Goal: Navigation & Orientation: Find specific page/section

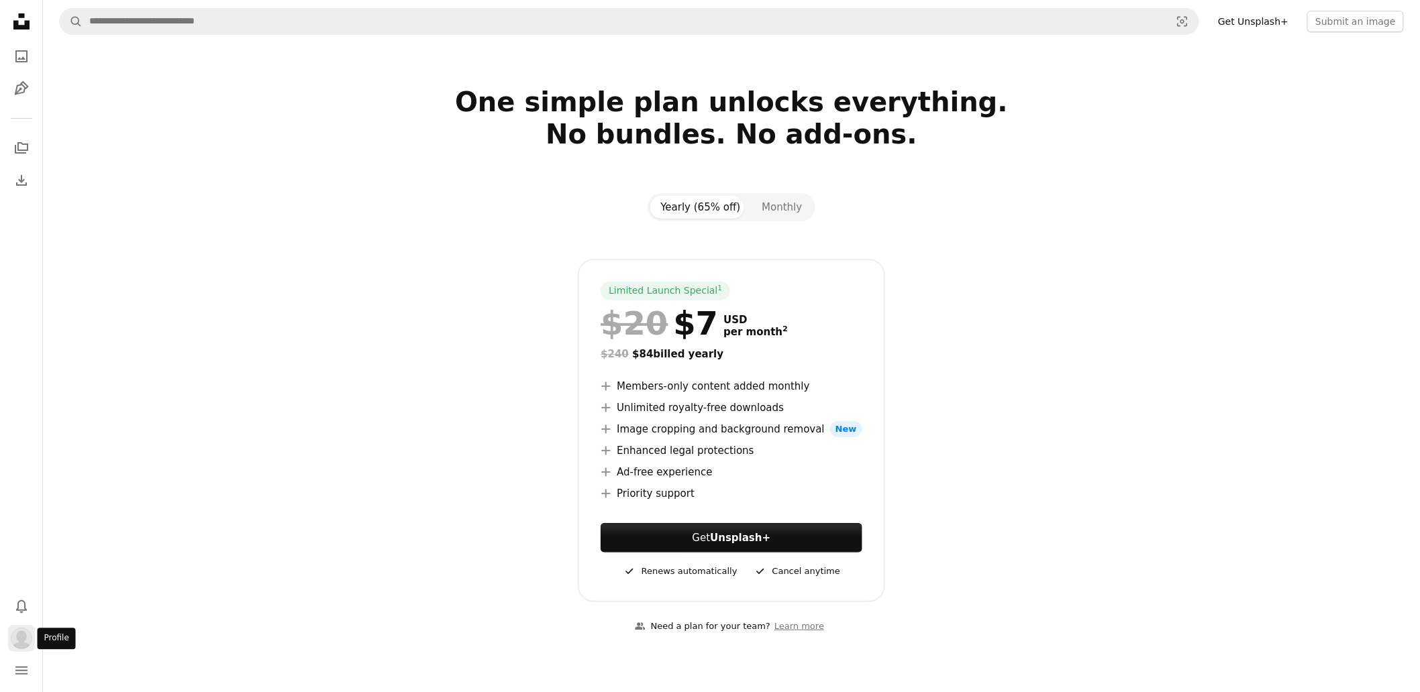
click at [21, 642] on img "Profile" at bounding box center [21, 638] width 21 height 21
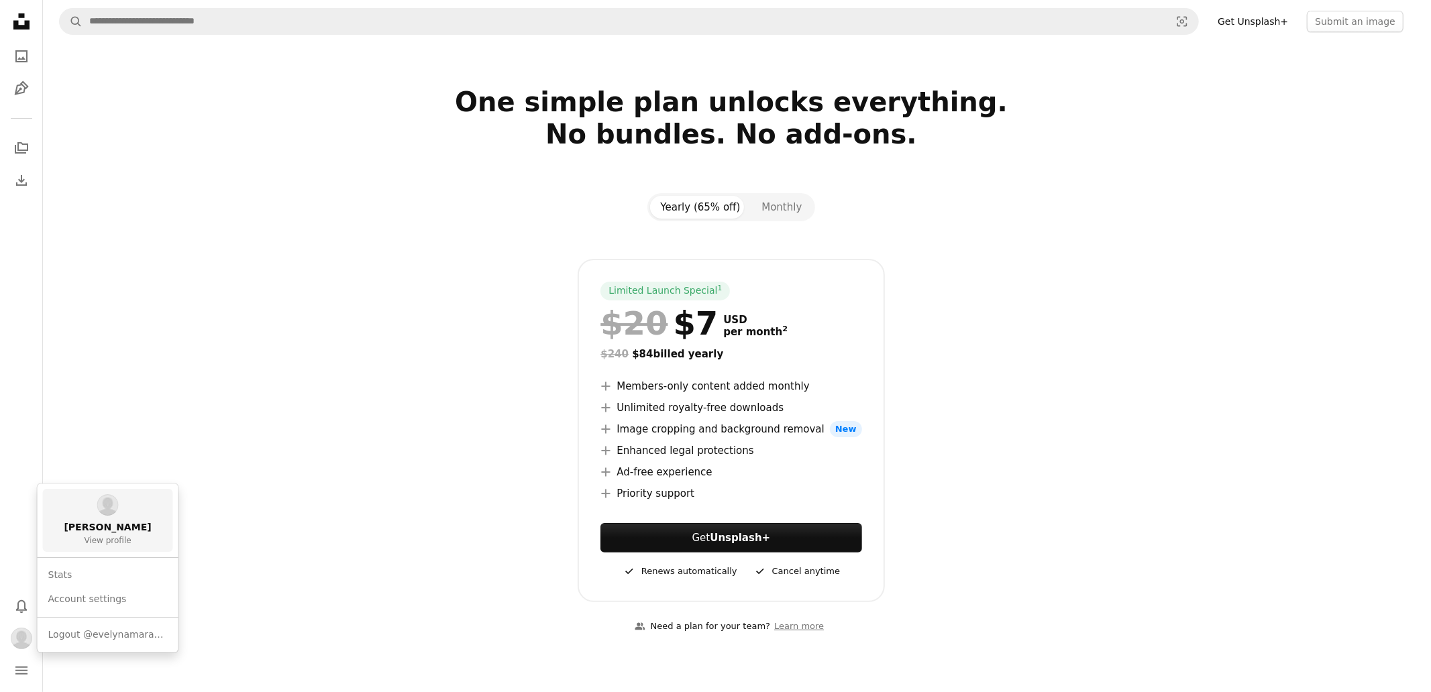
click at [116, 543] on span "View profile" at bounding box center [107, 541] width 47 height 11
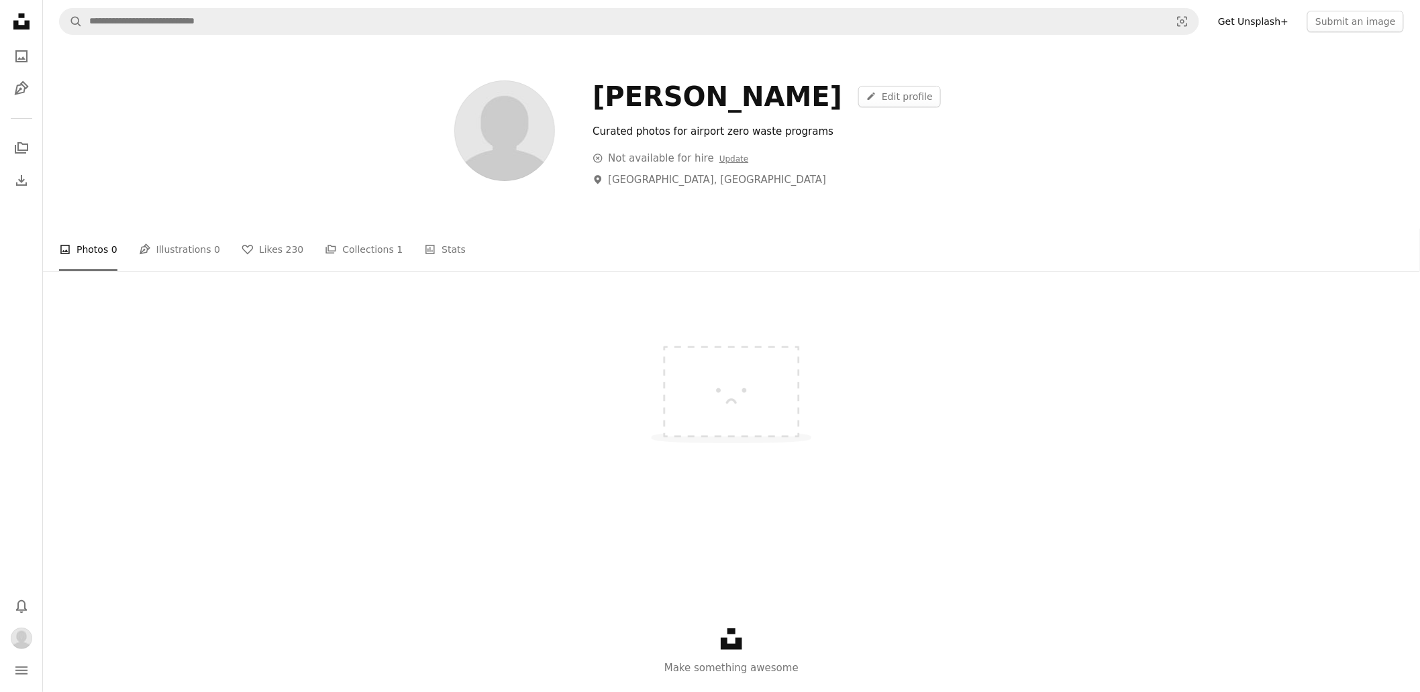
drag, startPoint x: 276, startPoint y: 245, endPoint x: 283, endPoint y: 254, distance: 11.0
click at [286, 244] on span "230" at bounding box center [295, 249] width 18 height 15
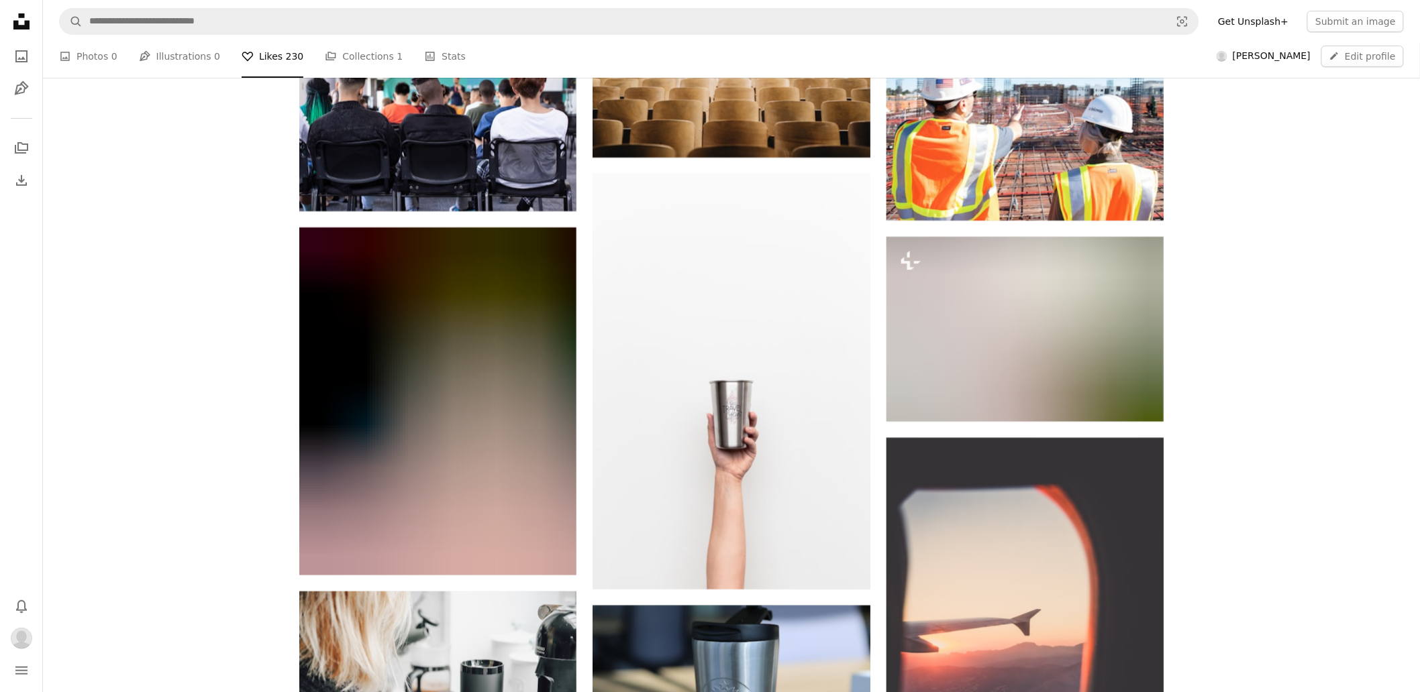
scroll to position [17097, 0]
